Goal: Use online tool/utility: Utilize a website feature to perform a specific function

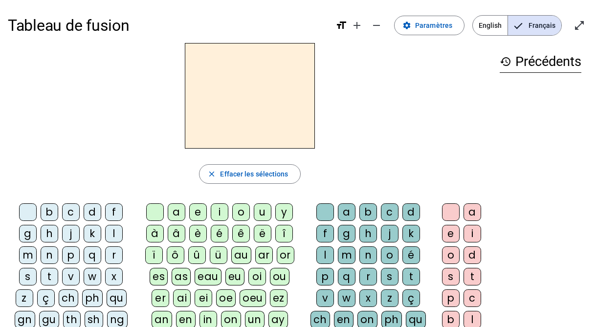
click at [54, 211] on div "b" at bounding box center [50, 212] width 18 height 18
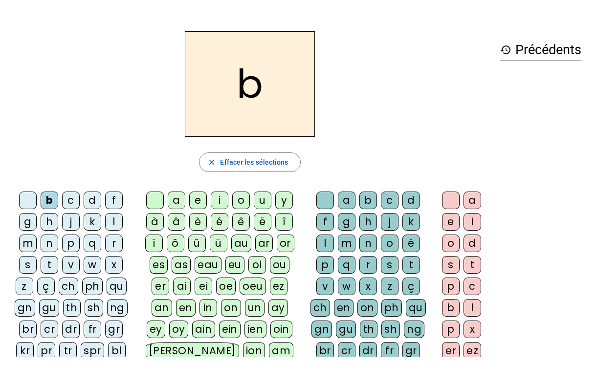
scroll to position [45, 0]
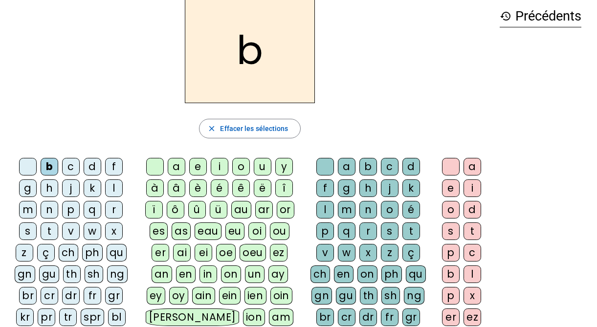
click at [241, 168] on div "o" at bounding box center [241, 167] width 18 height 18
click at [330, 211] on div "l" at bounding box center [325, 210] width 18 height 18
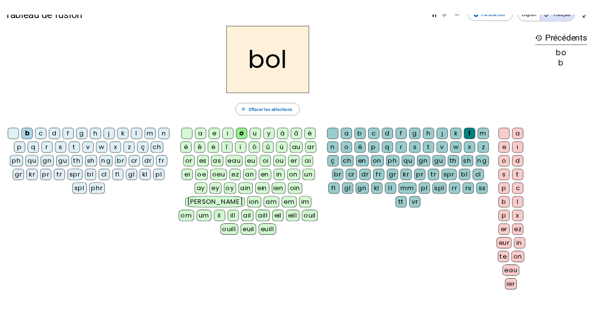
scroll to position [0, 0]
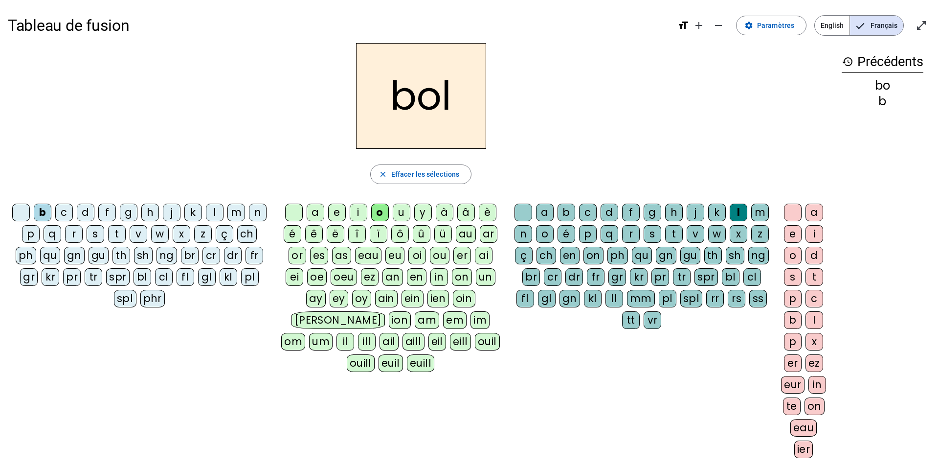
click at [95, 235] on div "s" at bounding box center [96, 234] width 18 height 18
click at [359, 211] on div "i" at bounding box center [359, 212] width 18 height 18
click at [524, 211] on div at bounding box center [524, 212] width 18 height 18
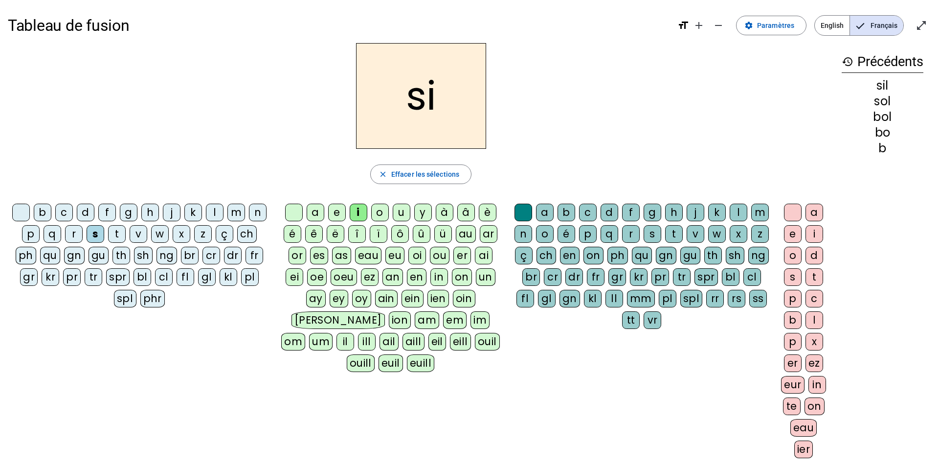
click at [262, 212] on div "n" at bounding box center [258, 212] width 18 height 18
click at [337, 210] on div "e" at bounding box center [337, 212] width 18 height 18
click at [213, 210] on div "l" at bounding box center [215, 212] width 18 height 18
click at [315, 210] on div "a" at bounding box center [316, 212] width 18 height 18
click at [137, 234] on div "v" at bounding box center [139, 234] width 18 height 18
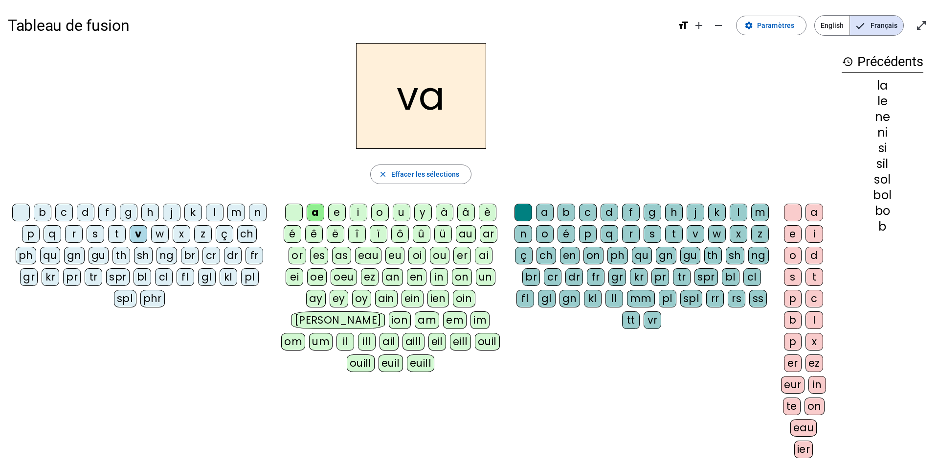
click at [115, 232] on div "t" at bounding box center [117, 234] width 18 height 18
click at [336, 211] on div "e" at bounding box center [337, 212] width 18 height 18
click at [89, 206] on div "d" at bounding box center [86, 212] width 18 height 18
click at [235, 214] on div "m" at bounding box center [236, 212] width 18 height 18
click at [317, 208] on div "a" at bounding box center [316, 212] width 18 height 18
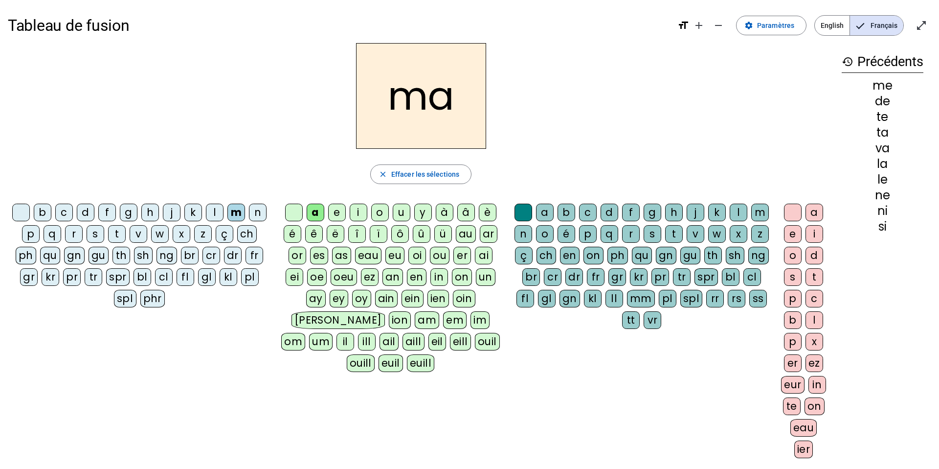
click at [597, 210] on div "l" at bounding box center [739, 212] width 18 height 18
click at [52, 210] on letter-bubble "b" at bounding box center [45, 214] width 22 height 22
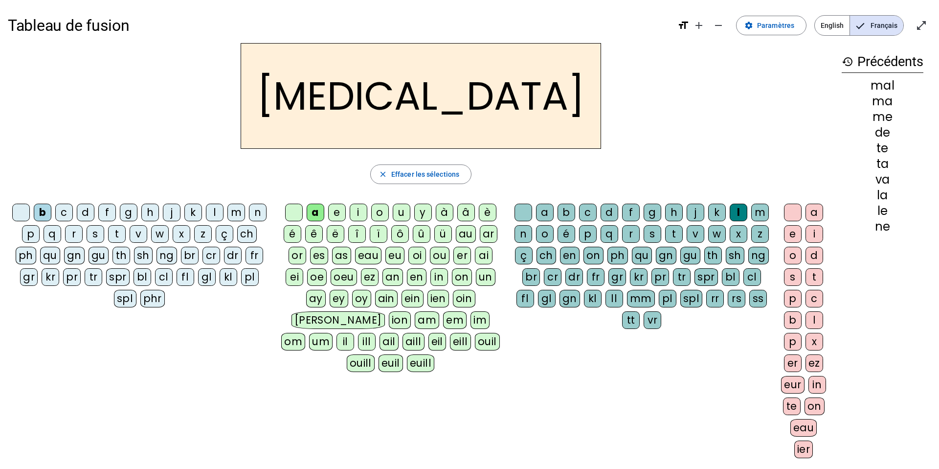
click at [589, 211] on div "c" at bounding box center [588, 212] width 18 height 18
